Goal: Information Seeking & Learning: Learn about a topic

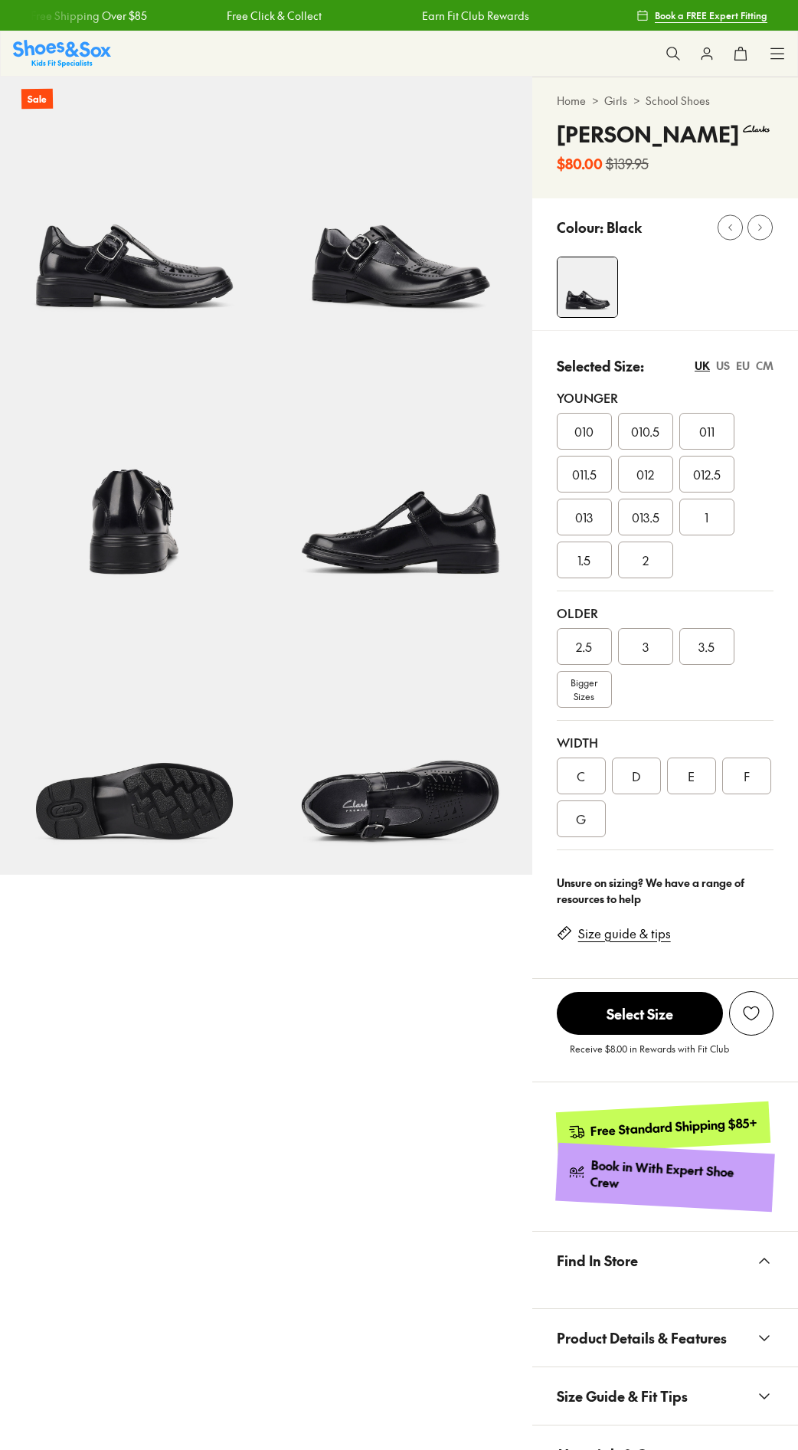
select select "*"
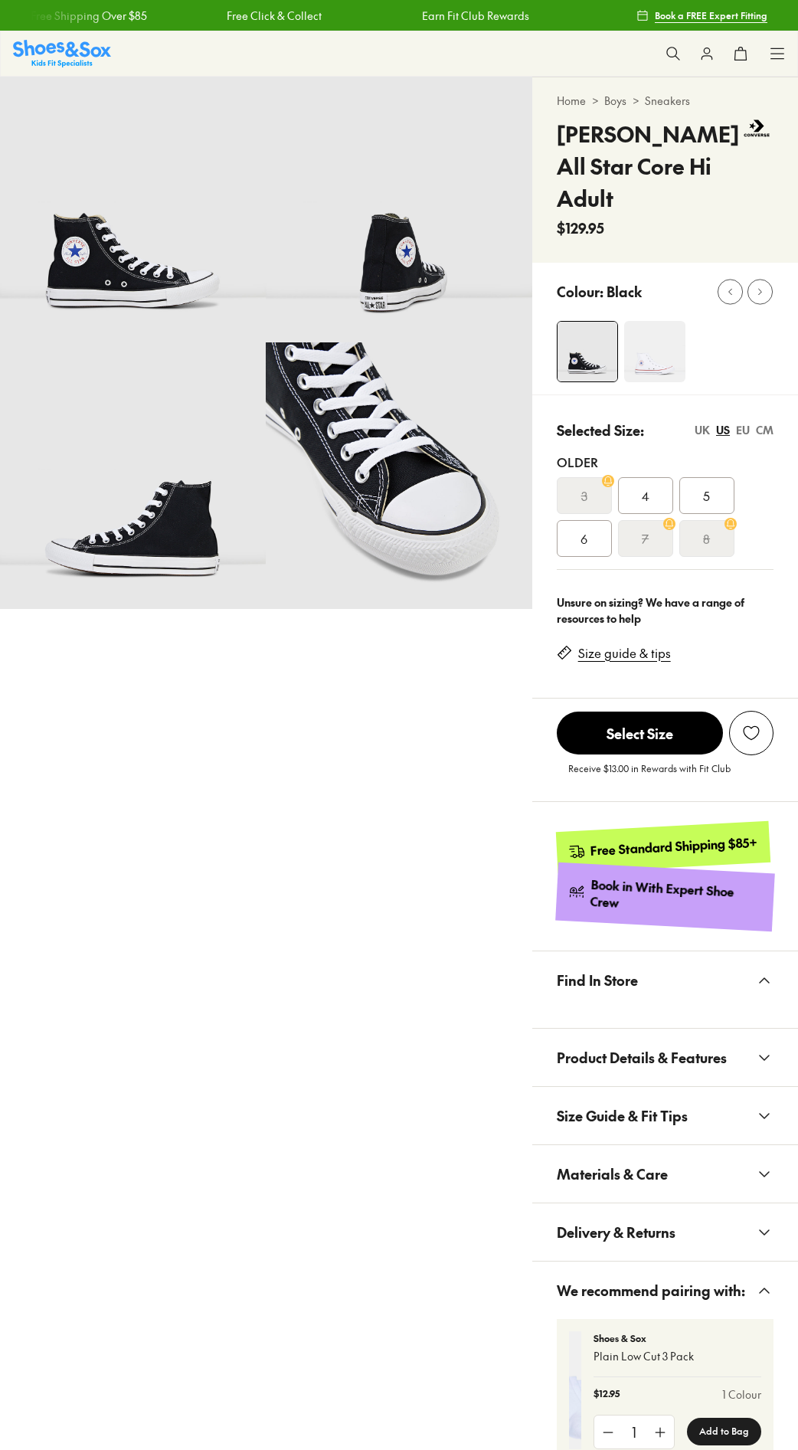
select select "*"
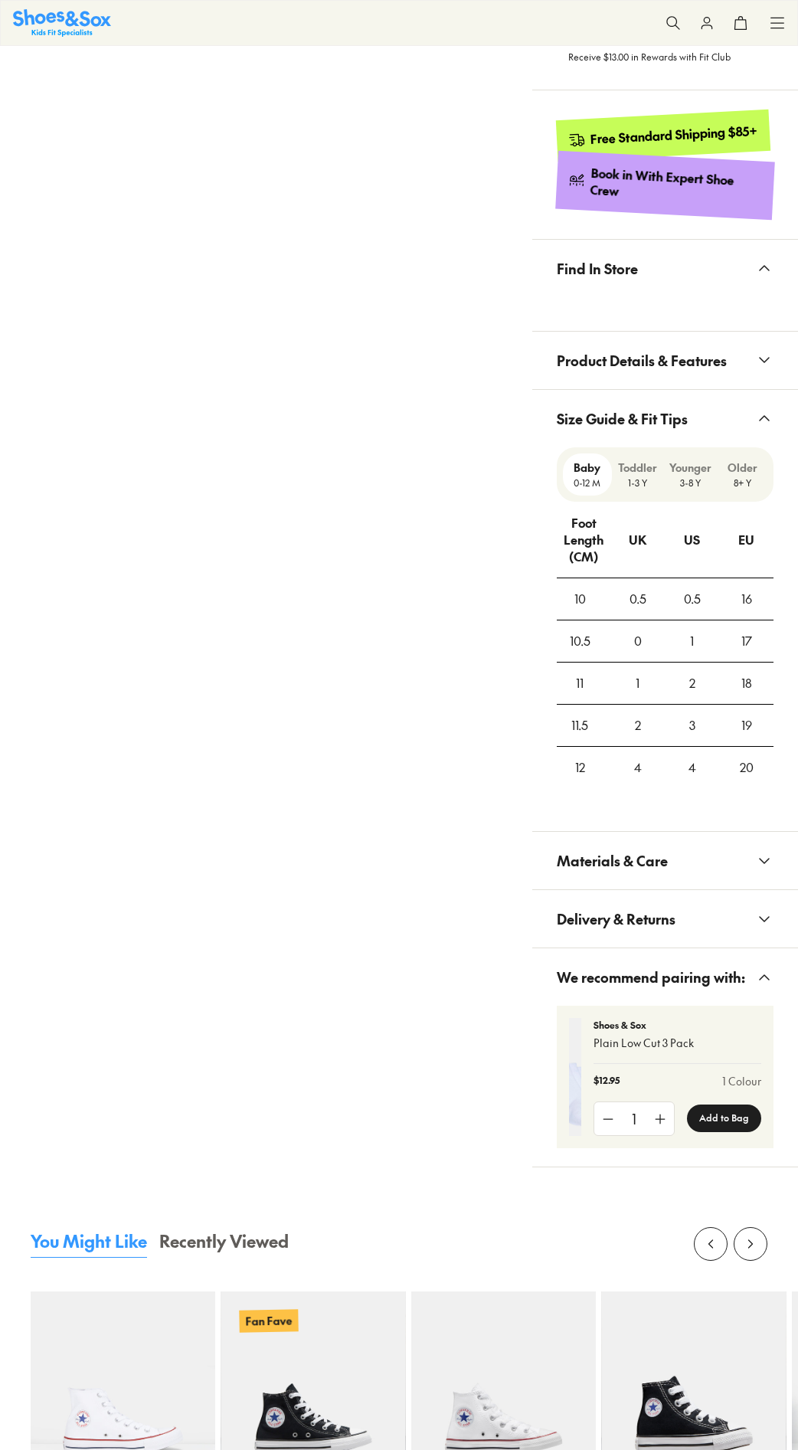
scroll to position [1076, 0]
